Goal: Navigation & Orientation: Find specific page/section

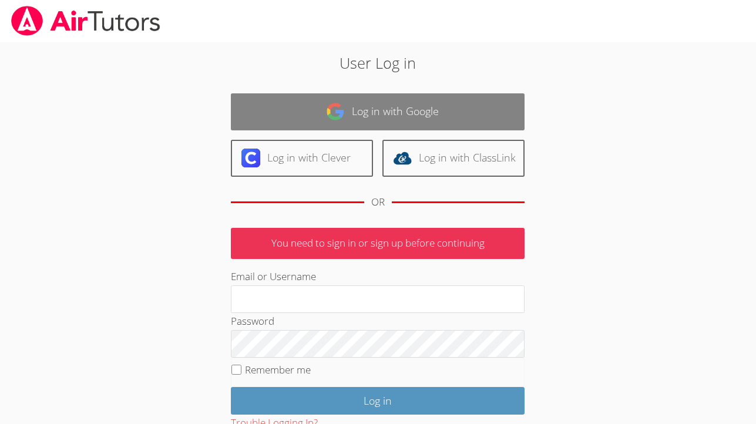
click at [337, 109] on img at bounding box center [335, 111] width 19 height 19
